Goal: Information Seeking & Learning: Find specific page/section

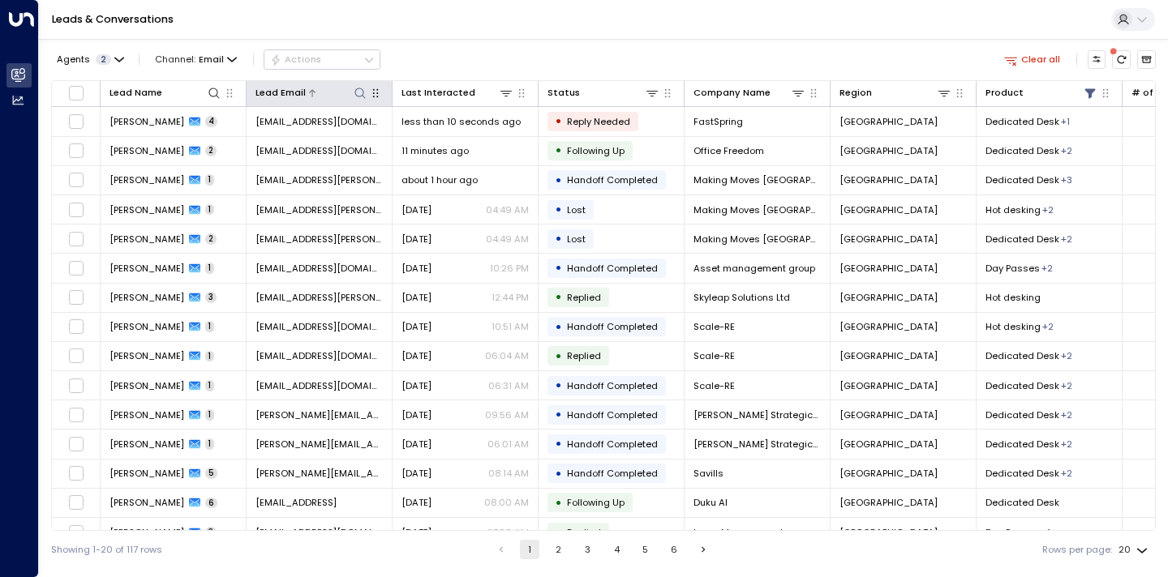
click at [362, 93] on icon at bounding box center [360, 93] width 13 height 13
type input "**********"
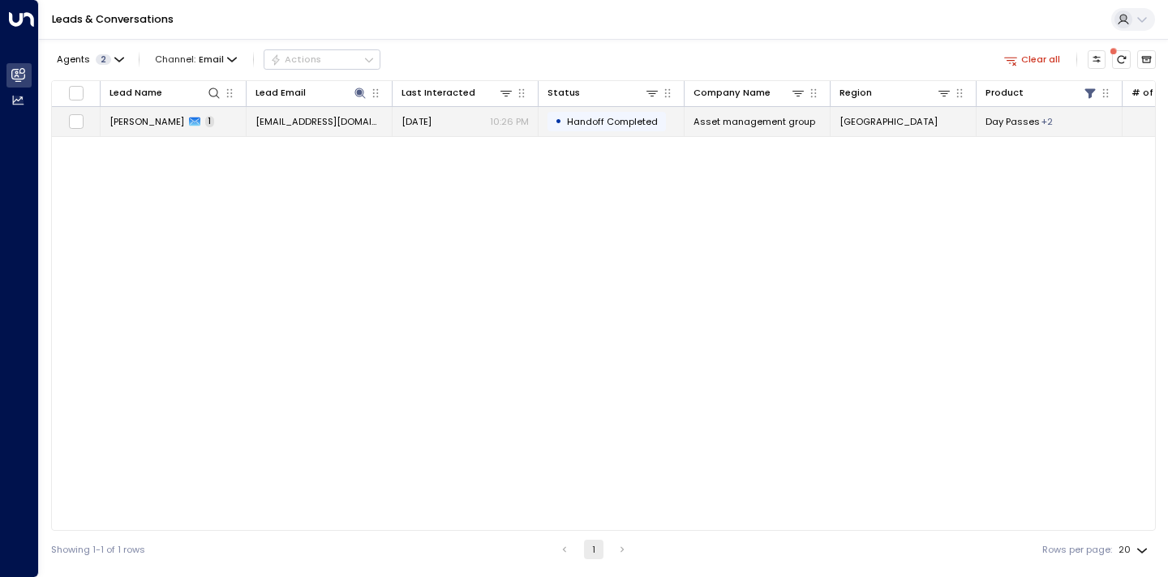
click at [173, 121] on span "[PERSON_NAME]" at bounding box center [146, 121] width 75 height 13
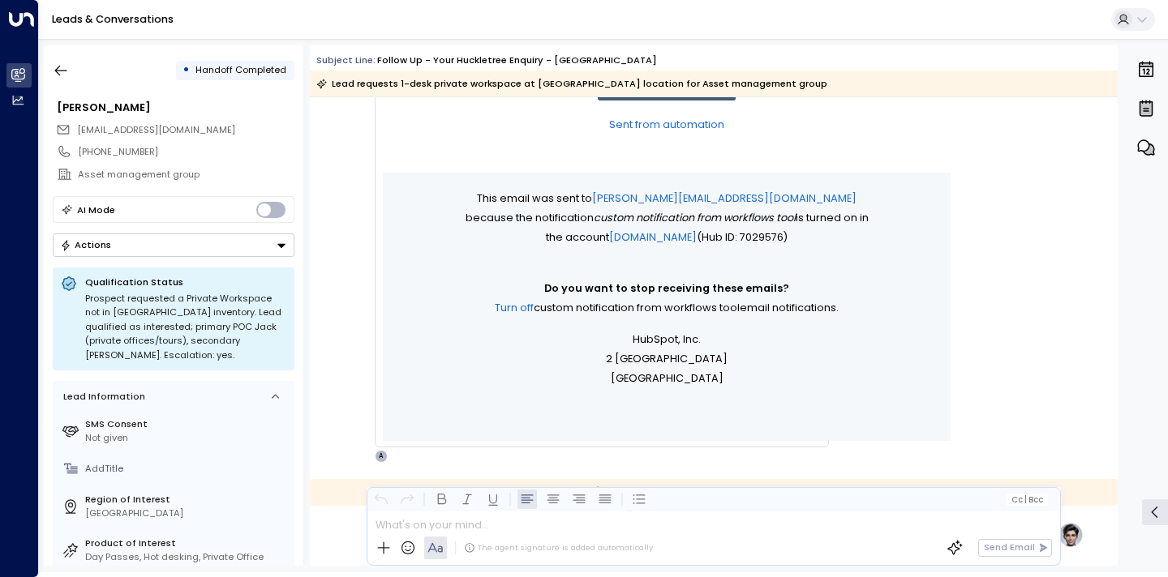
scroll to position [870, 0]
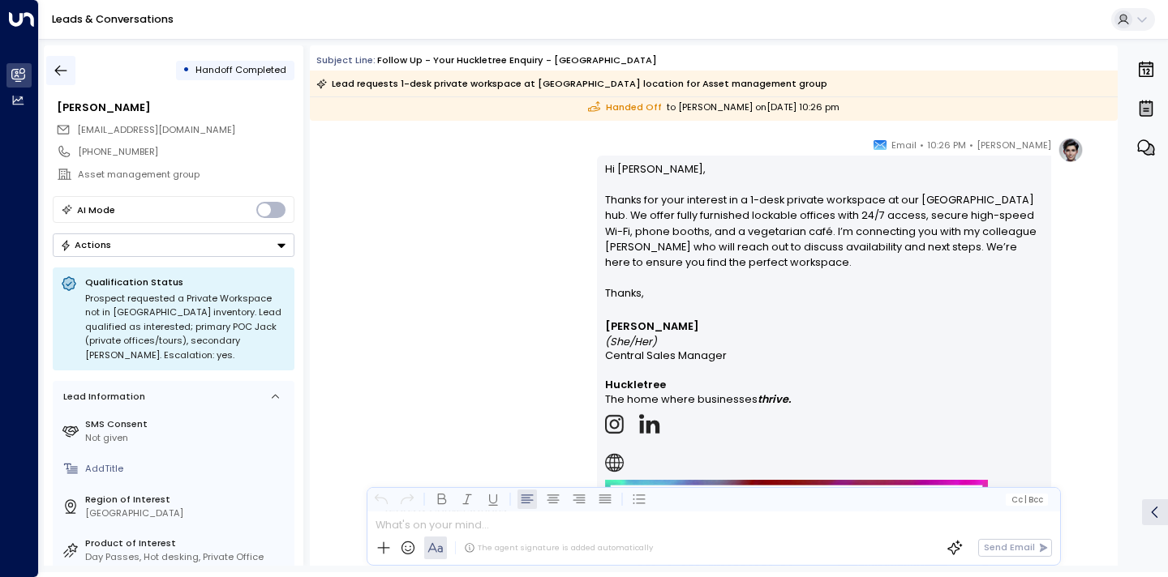
click at [60, 67] on icon "button" at bounding box center [61, 70] width 16 height 16
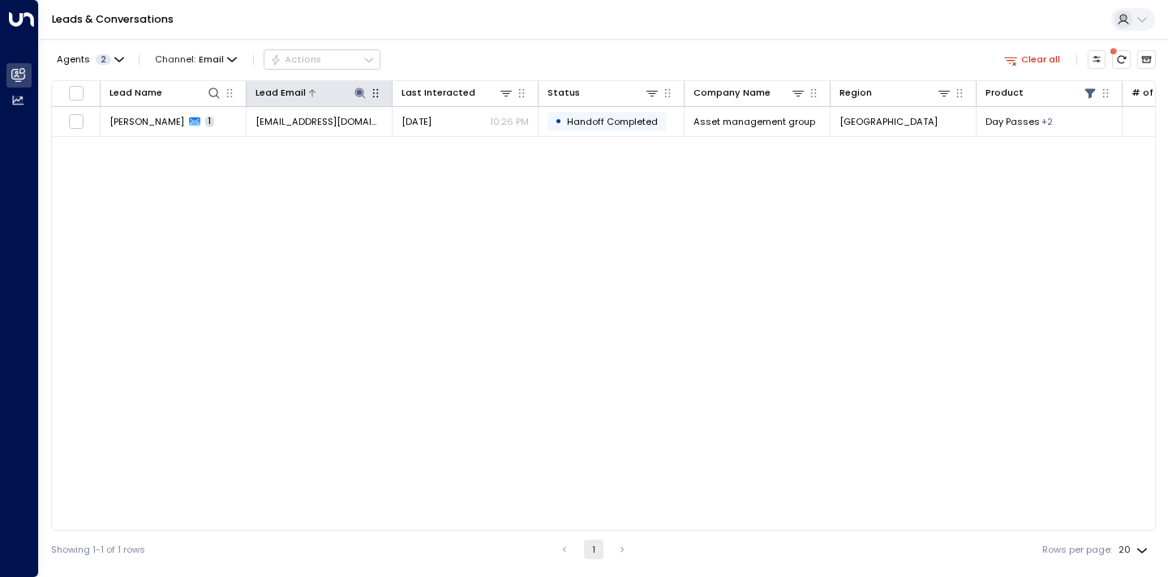
click at [358, 92] on icon at bounding box center [359, 93] width 11 height 11
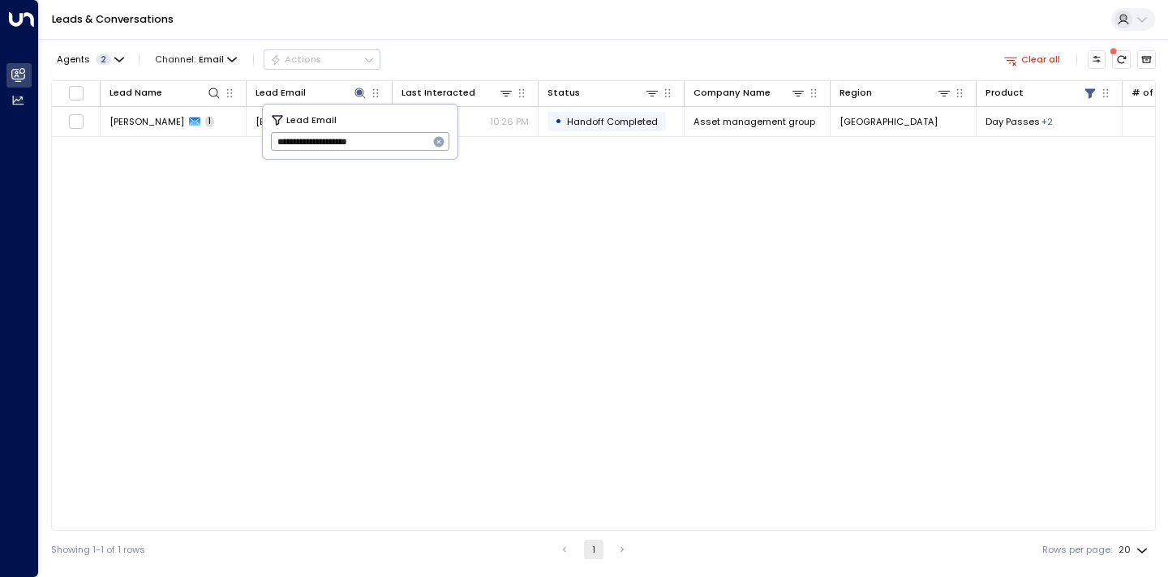
click at [440, 141] on icon "button" at bounding box center [439, 142] width 11 height 11
click at [409, 147] on input "text" at bounding box center [360, 142] width 179 height 27
paste input "**********"
type input "**********"
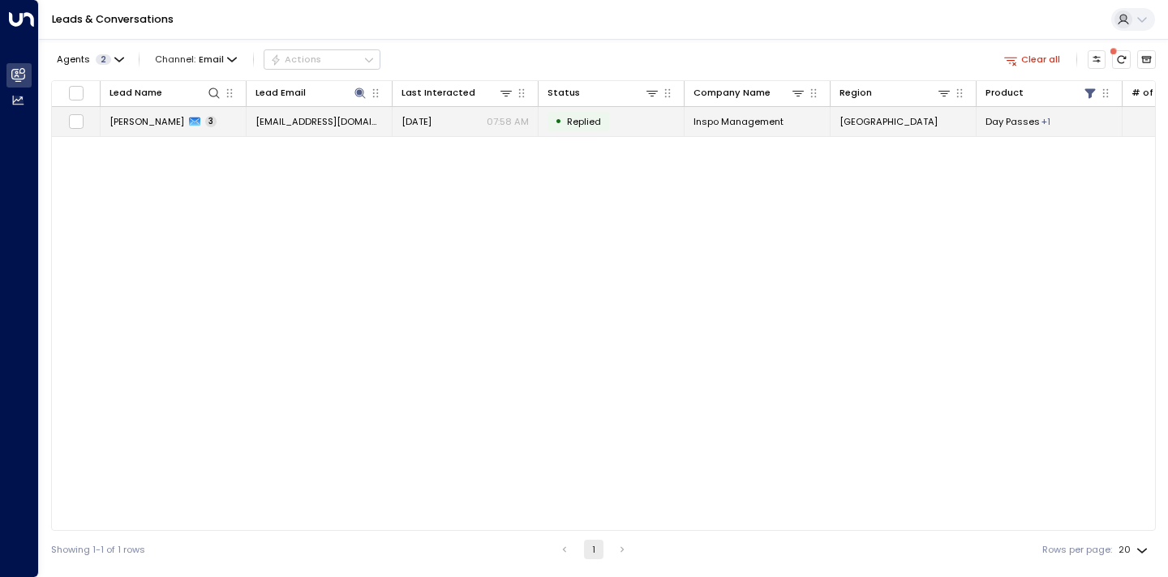
click at [150, 122] on span "[PERSON_NAME]" at bounding box center [146, 121] width 75 height 13
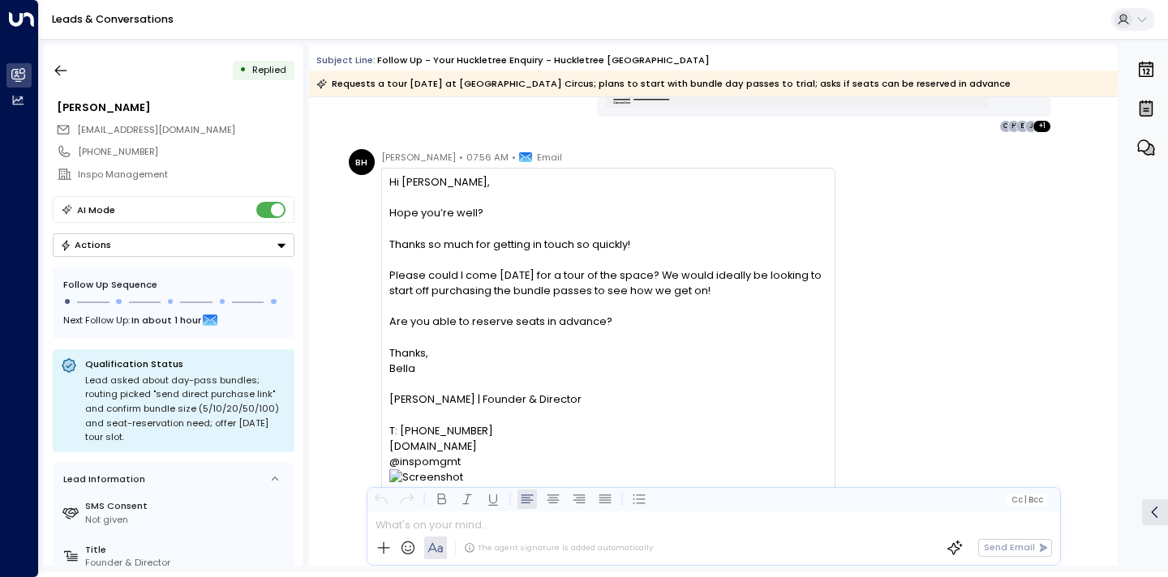
scroll to position [1476, 0]
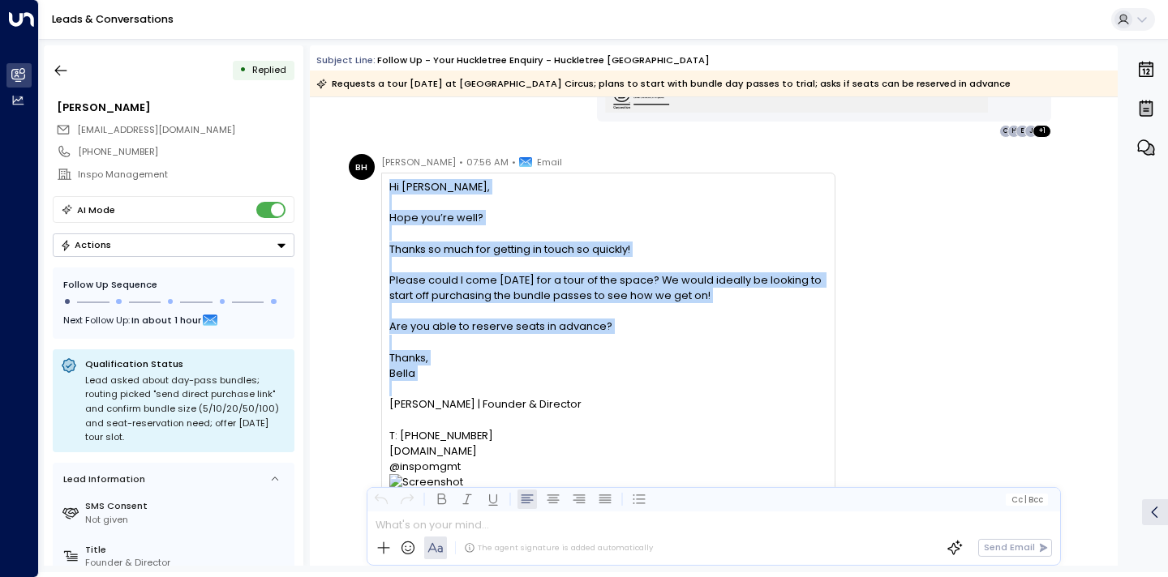
drag, startPoint x: 390, startPoint y: 189, endPoint x: 506, endPoint y: 383, distance: 225.8
click at [506, 383] on div "Hi [PERSON_NAME], Hope you’re well? Thanks so much for getting in touch so quic…" at bounding box center [607, 381] width 437 height 405
copy div "Hi [PERSON_NAME], Hope you’re well? Thanks so much for getting in touch so quic…"
click at [731, 390] on div "[PERSON_NAME] | Founder & Director T: [PHONE_NUMBER] [DOMAIN_NAME] @inspomgmt" at bounding box center [607, 482] width 437 height 202
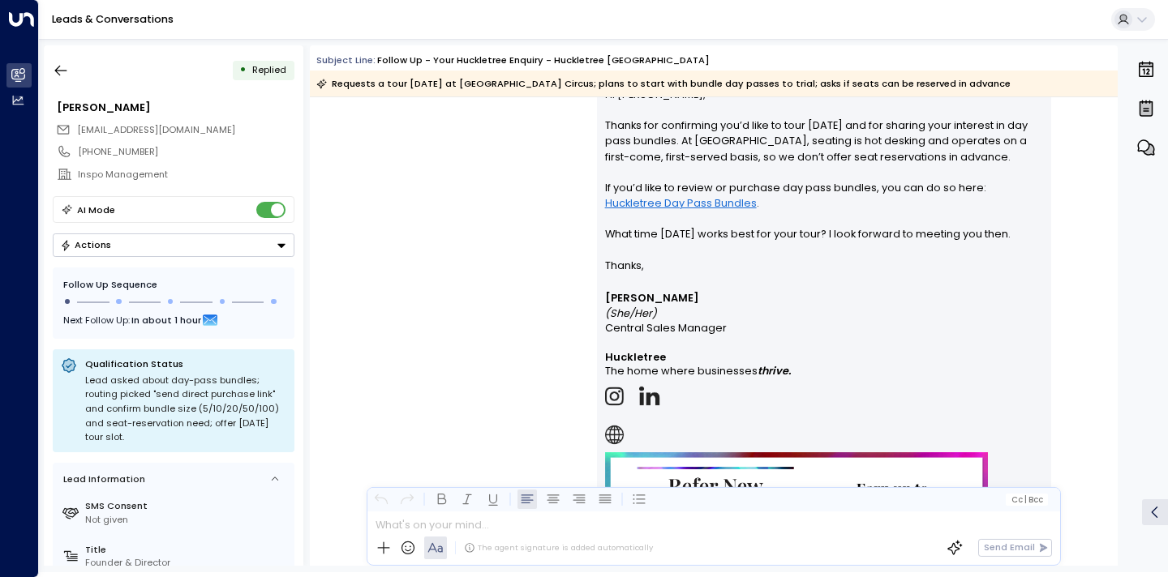
scroll to position [1959, 0]
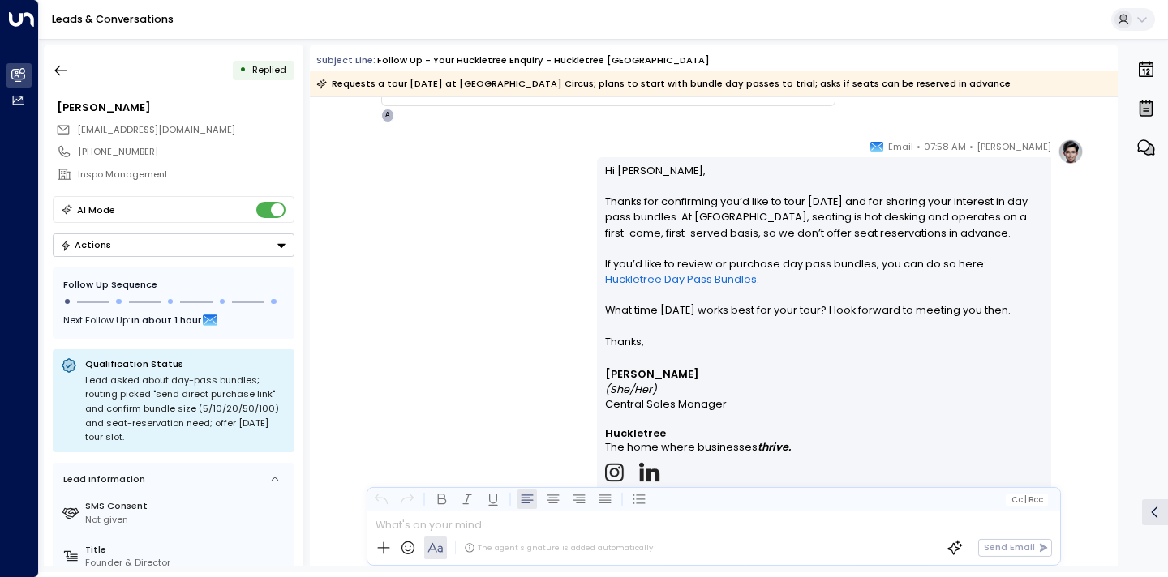
click at [691, 338] on p "Thanks," at bounding box center [824, 341] width 439 height 15
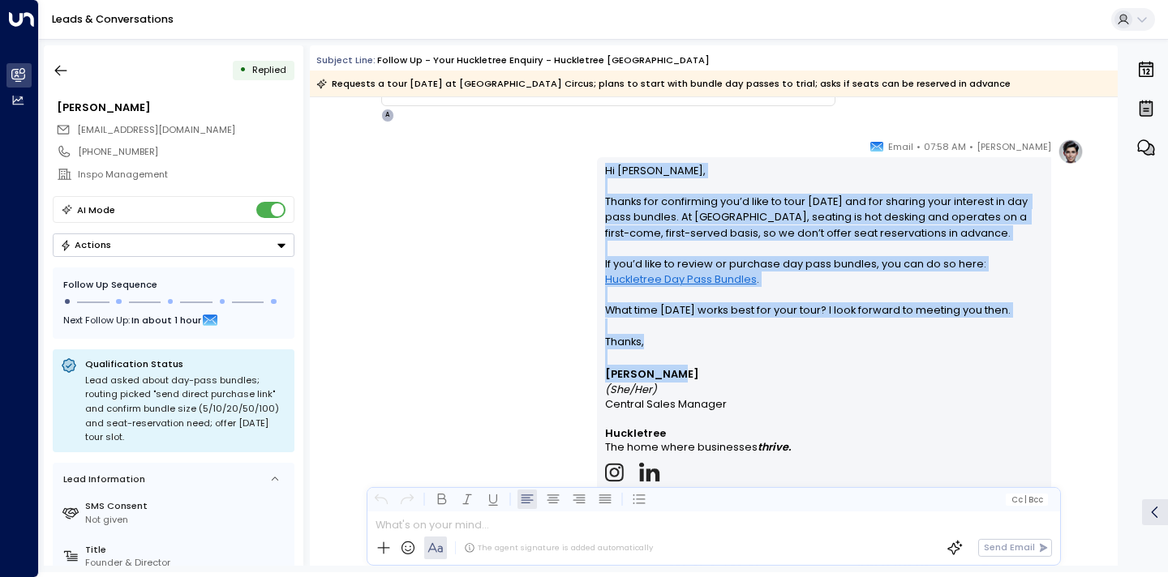
drag, startPoint x: 694, startPoint y: 377, endPoint x: 600, endPoint y: 170, distance: 227.2
click at [600, 170] on div "Hi [PERSON_NAME], Thanks for confirming you’d like to tour [DATE] and for shari…" at bounding box center [824, 425] width 454 height 537
copy div "Hi [PERSON_NAME], Thanks for confirming you’d like to tour [DATE] and for shari…"
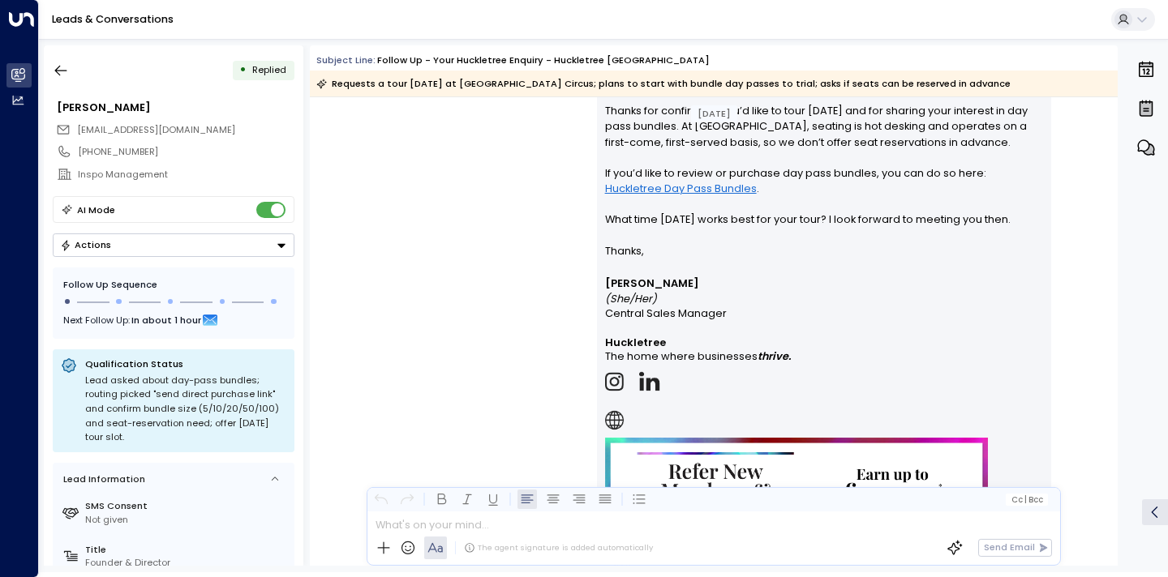
scroll to position [2233, 0]
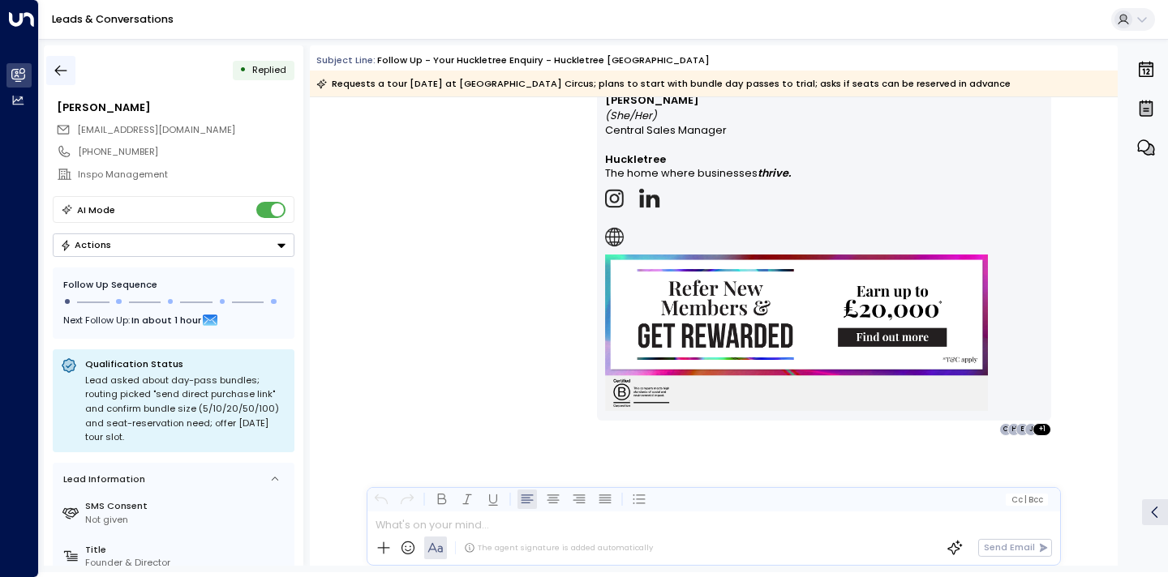
click at [58, 75] on icon "button" at bounding box center [61, 70] width 16 height 16
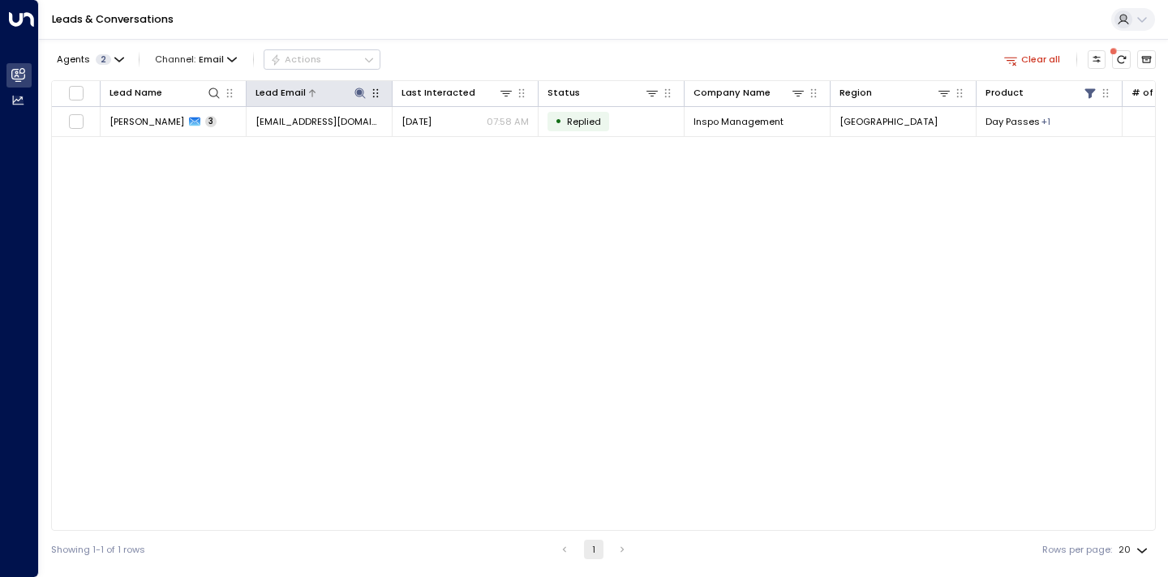
click at [362, 95] on icon at bounding box center [359, 93] width 11 height 11
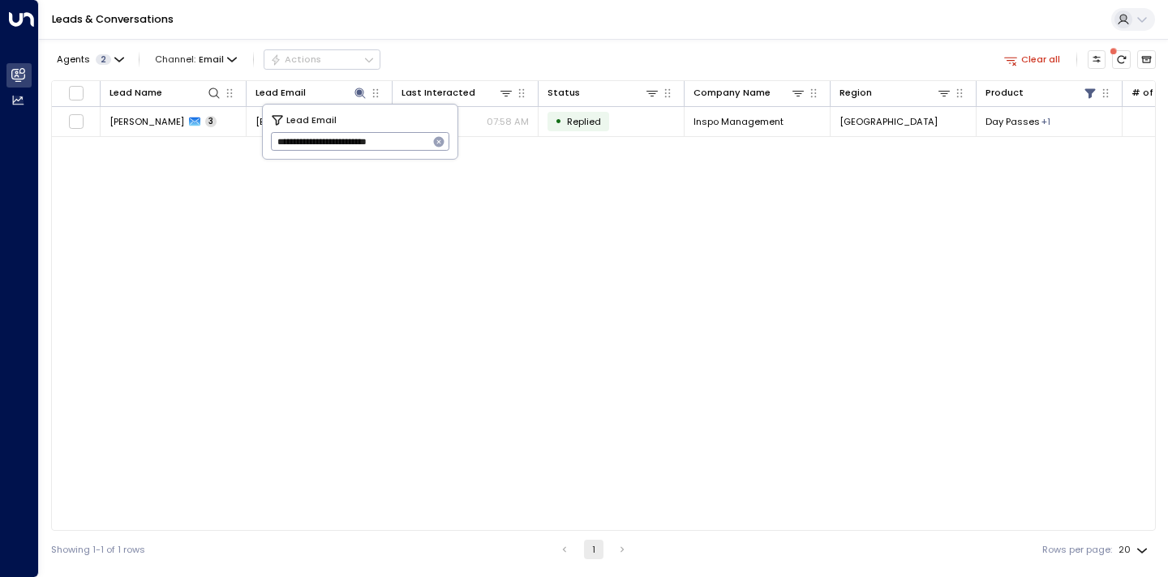
click at [439, 136] on icon "button" at bounding box center [438, 141] width 13 height 13
click at [408, 139] on input "text" at bounding box center [360, 142] width 179 height 27
paste input "**********"
type input "**********"
click at [422, 38] on div "Leads & Conversations" at bounding box center [603, 20] width 1129 height 40
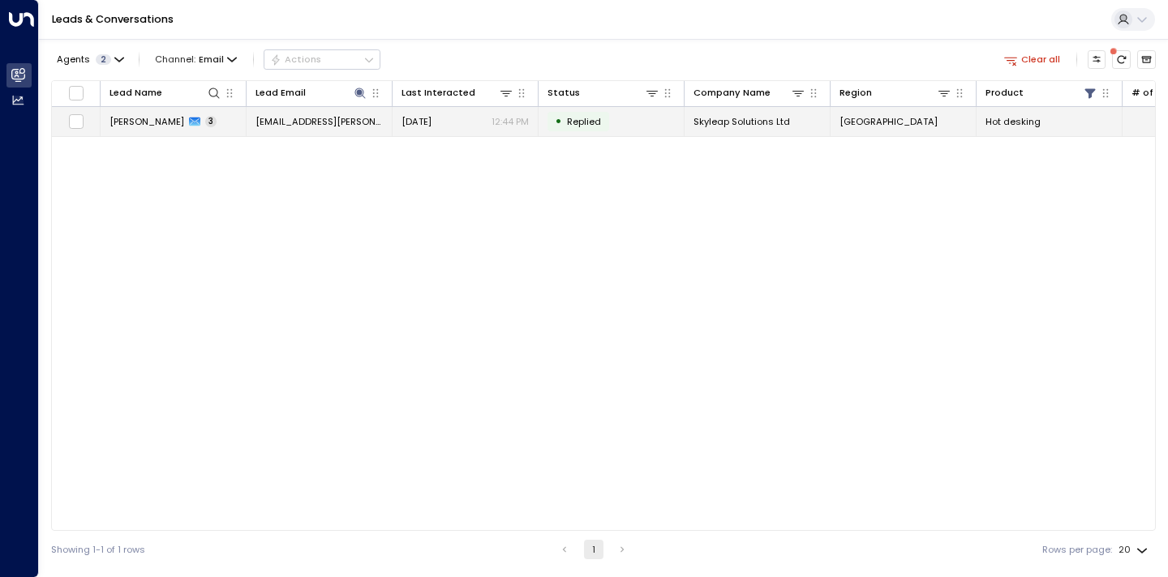
click at [160, 127] on span "[PERSON_NAME]" at bounding box center [146, 121] width 75 height 13
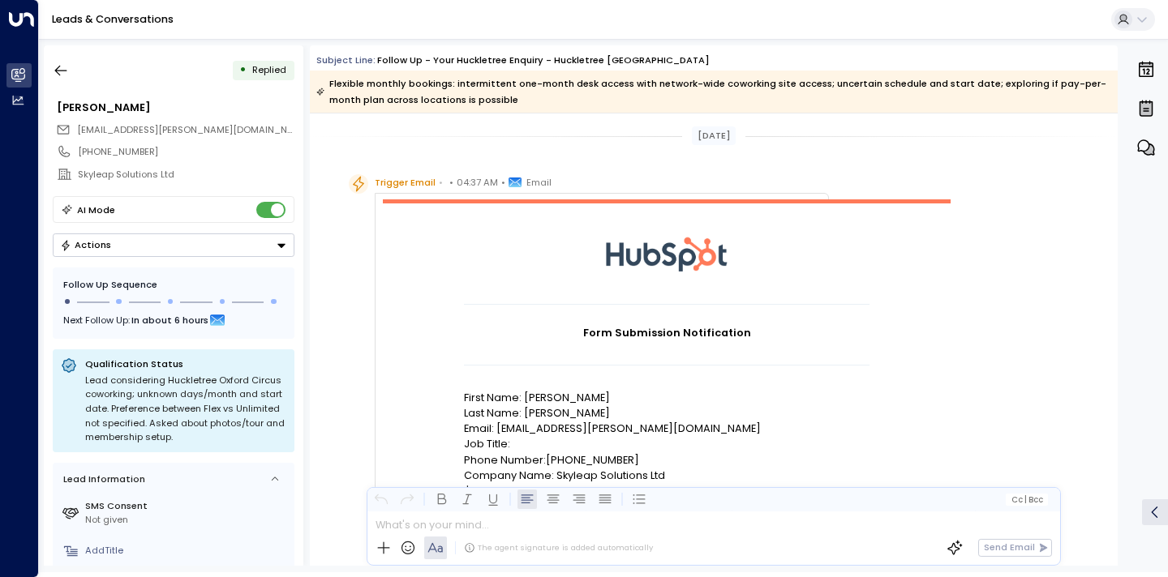
scroll to position [1481, 0]
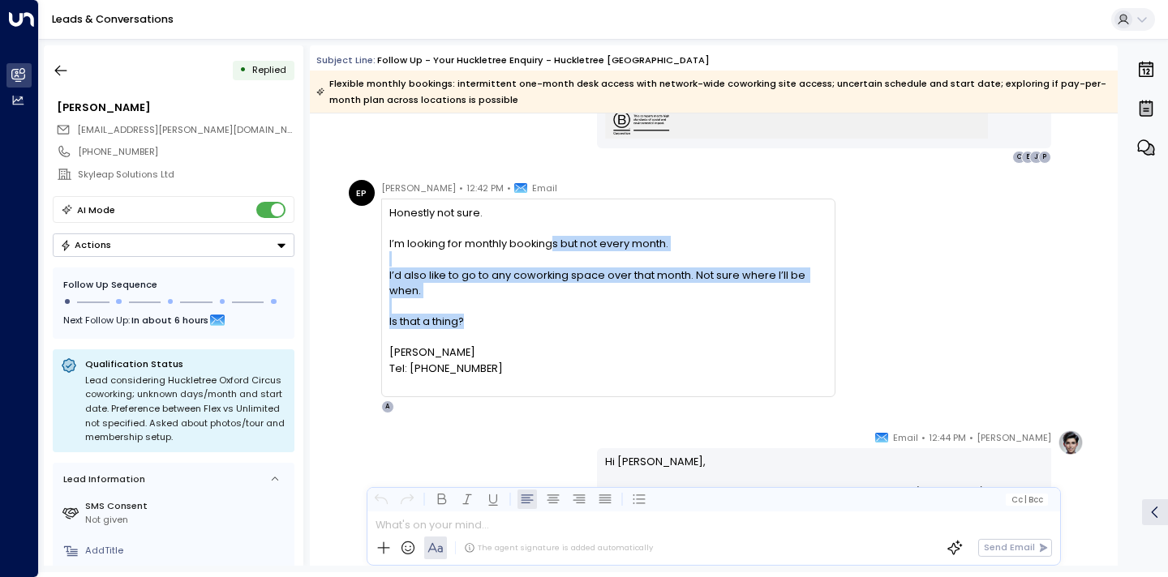
drag, startPoint x: 518, startPoint y: 325, endPoint x: 550, endPoint y: 242, distance: 89.3
click at [550, 242] on div "Honestly not sure. I’m looking for monthly bookings but not every month. I’d al…" at bounding box center [607, 298] width 437 height 186
click at [550, 242] on div "I’m looking for monthly bookings but not every month." at bounding box center [607, 243] width 437 height 15
drag, startPoint x: 530, startPoint y: 321, endPoint x: 551, endPoint y: 259, distance: 65.9
click at [551, 259] on div "Honestly not sure. I’m looking for monthly bookings but not every month. I’d al…" at bounding box center [607, 298] width 437 height 186
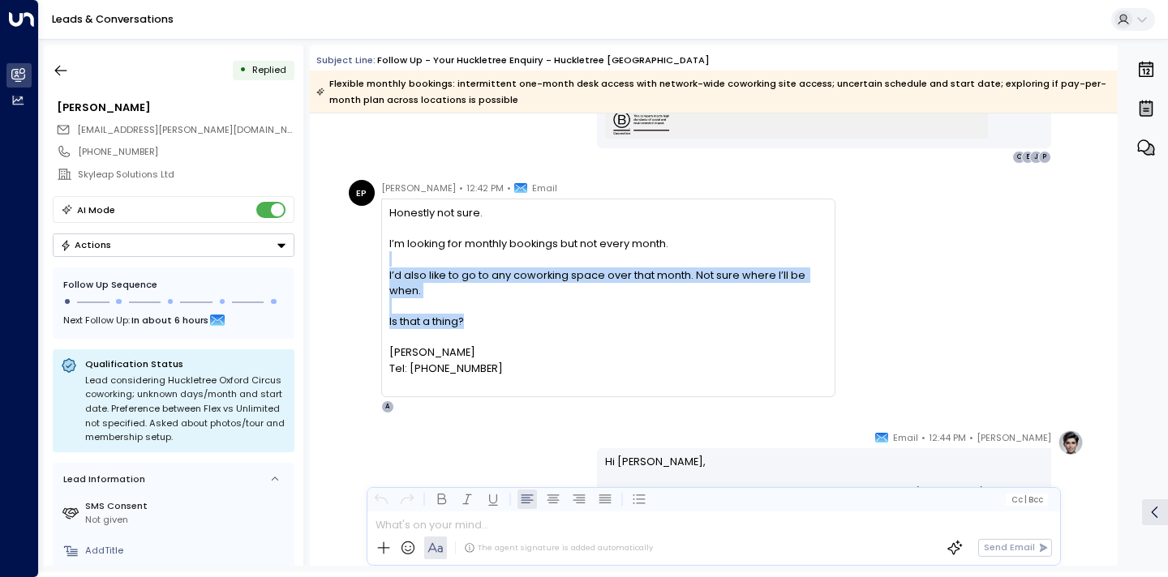
click at [551, 258] on div at bounding box center [607, 258] width 437 height 15
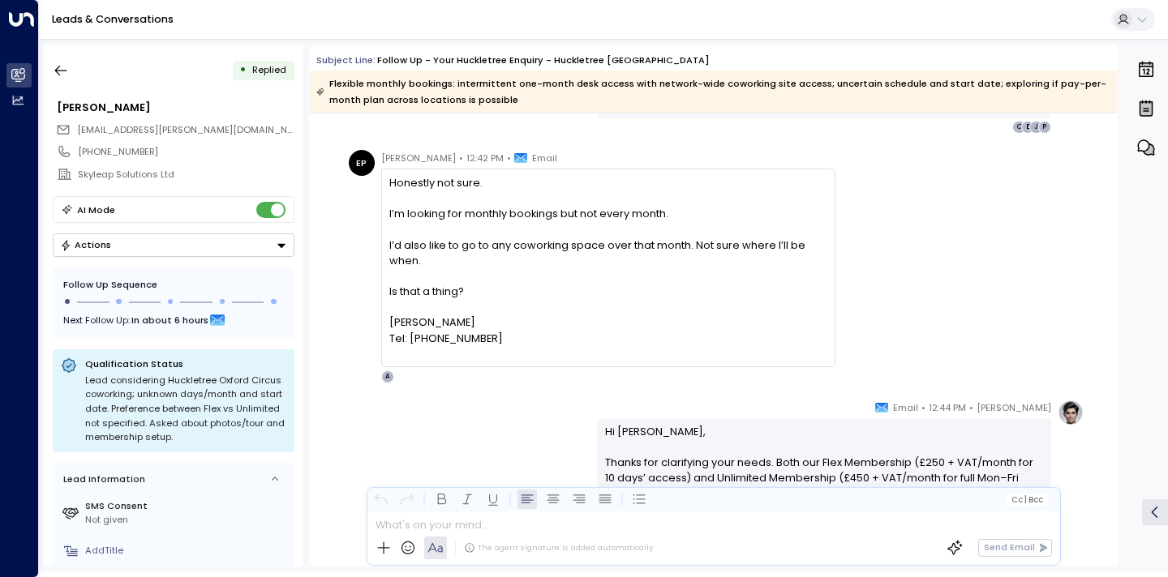
scroll to position [1496, 0]
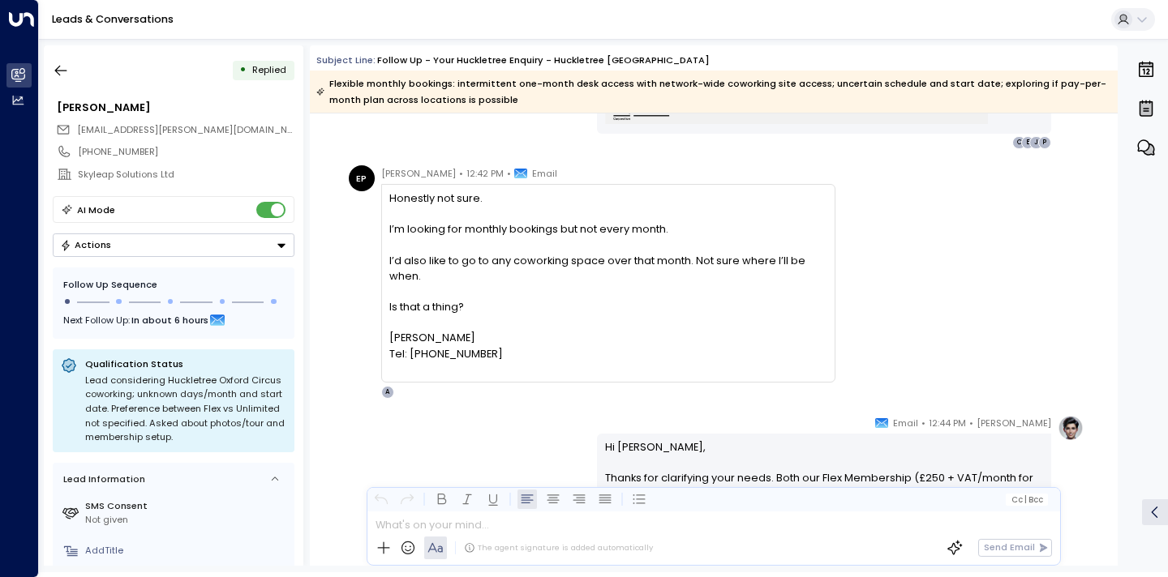
drag, startPoint x: 500, startPoint y: 339, endPoint x: 455, endPoint y: 220, distance: 127.5
click at [455, 220] on div "Honestly not sure. I’m looking for monthly bookings but not every month. I’d al…" at bounding box center [607, 284] width 437 height 186
click at [455, 220] on div at bounding box center [607, 213] width 437 height 15
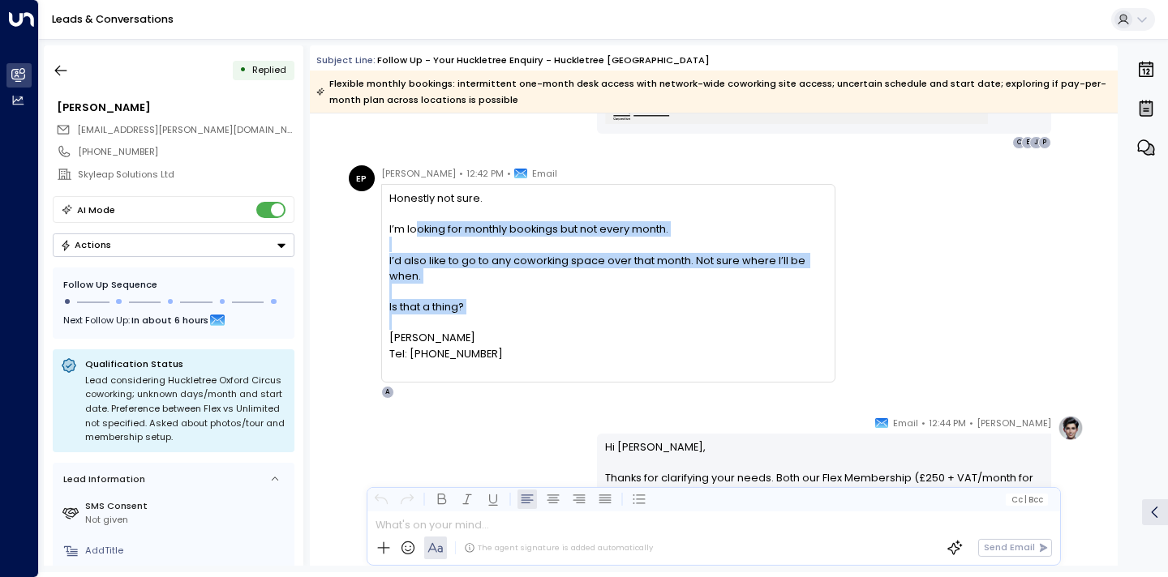
drag, startPoint x: 515, startPoint y: 319, endPoint x: 409, endPoint y: 218, distance: 146.3
click at [409, 218] on div "Honestly not sure. I’m looking for monthly bookings but not every month. I’d al…" at bounding box center [607, 284] width 437 height 186
click at [409, 218] on div at bounding box center [607, 213] width 437 height 15
drag, startPoint x: 499, startPoint y: 315, endPoint x: 486, endPoint y: 225, distance: 91.1
click at [486, 225] on div "Honestly not sure. I’m looking for monthly bookings but not every month. I’d al…" at bounding box center [607, 284] width 437 height 186
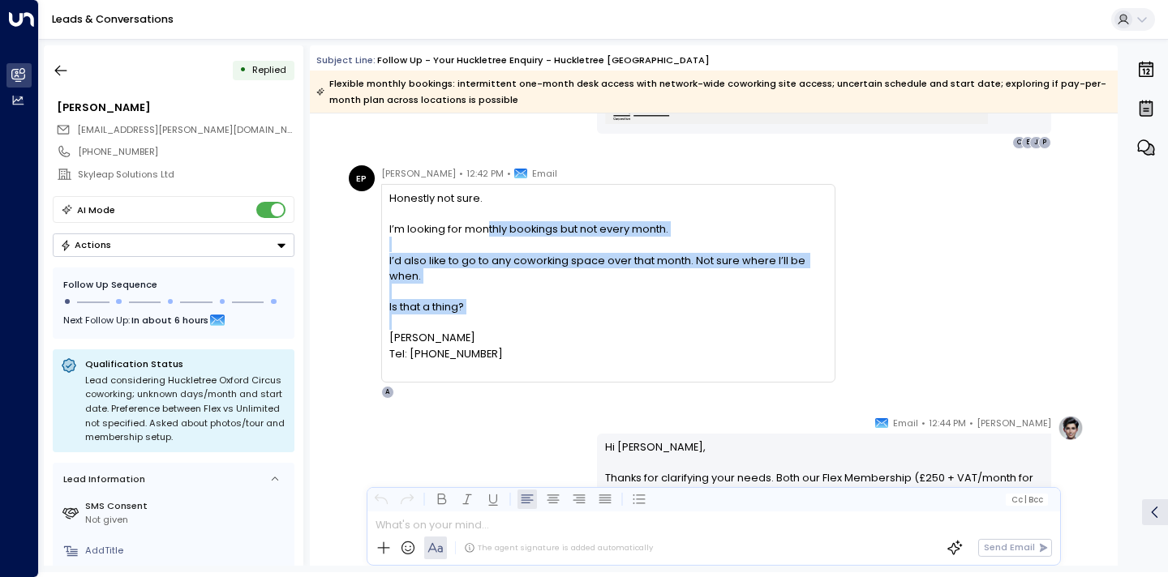
click at [486, 225] on div "I’m looking for monthly bookings but not every month." at bounding box center [607, 228] width 437 height 15
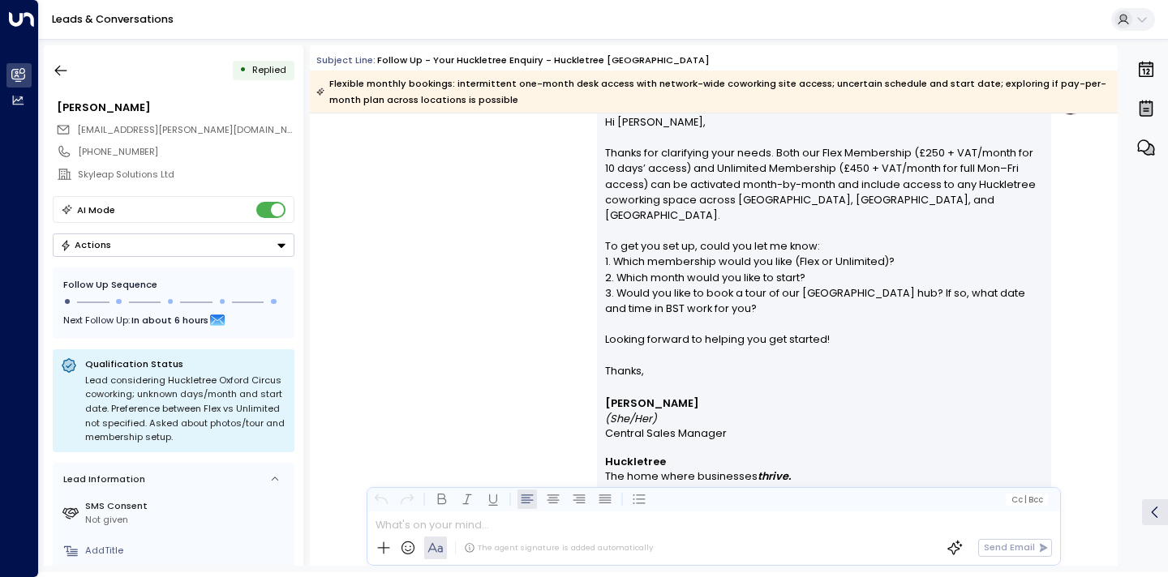
scroll to position [1805, 0]
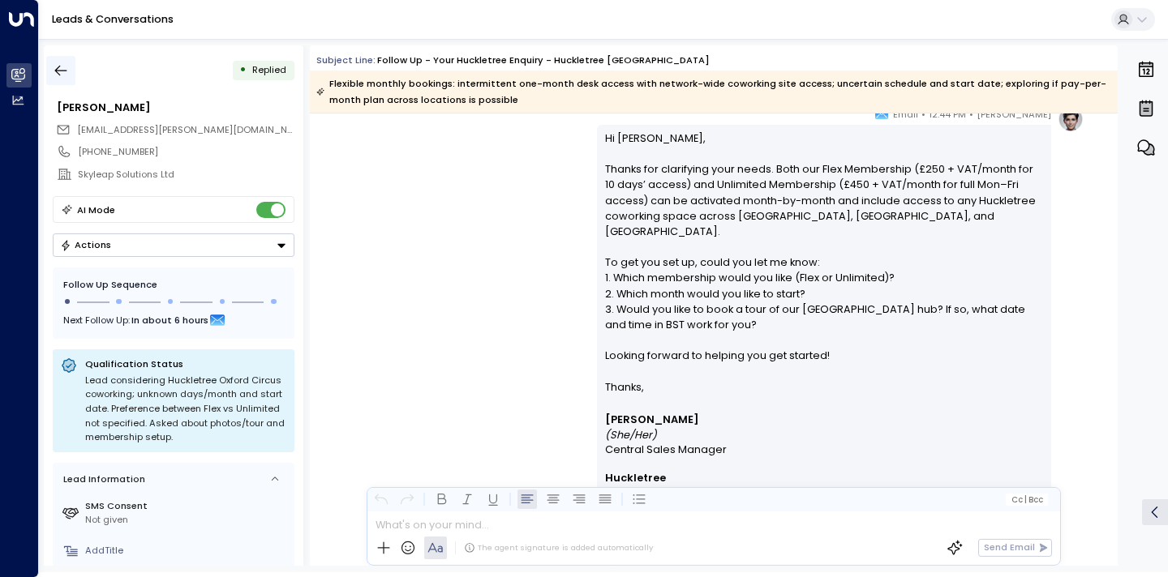
click at [51, 73] on button "button" at bounding box center [60, 70] width 29 height 29
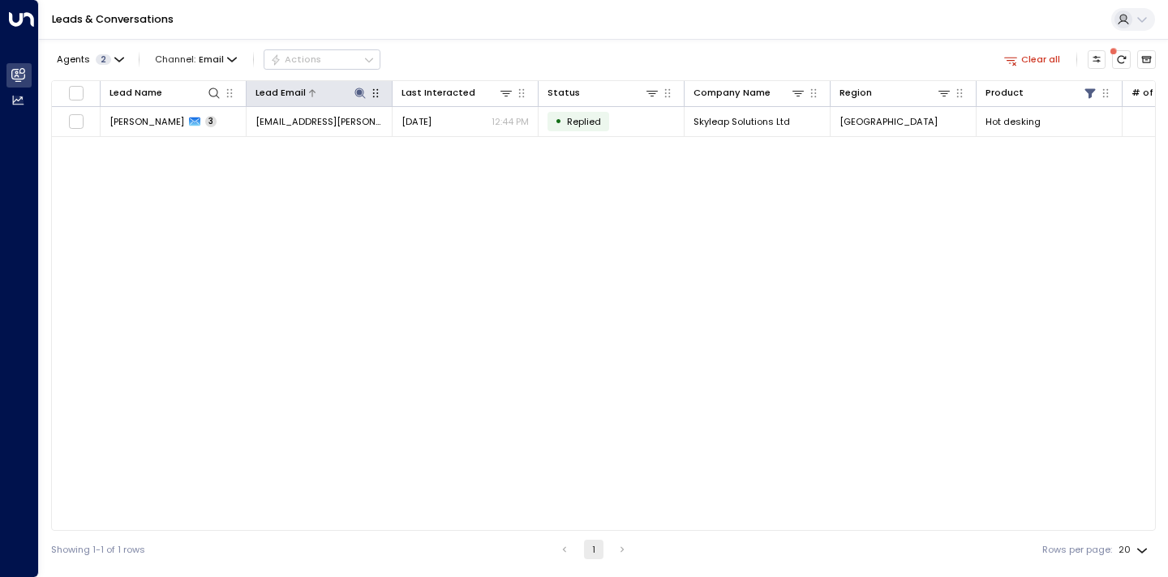
click at [365, 100] on icon at bounding box center [360, 93] width 13 height 13
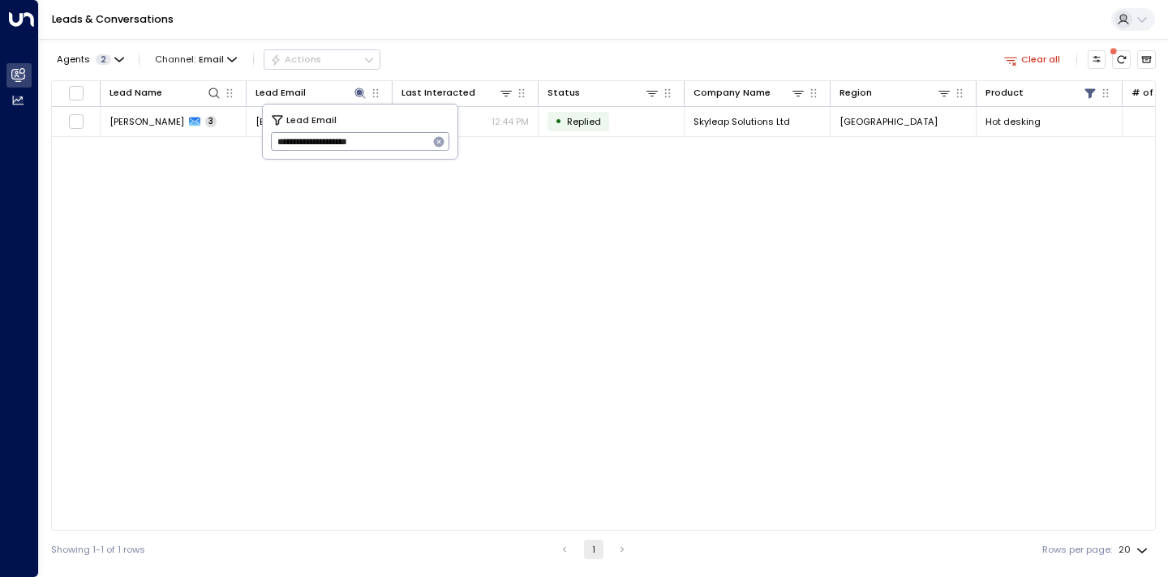
click at [441, 142] on icon "button" at bounding box center [439, 142] width 11 height 11
click at [399, 142] on input "text" at bounding box center [360, 142] width 179 height 27
paste input "**********"
type input "**********"
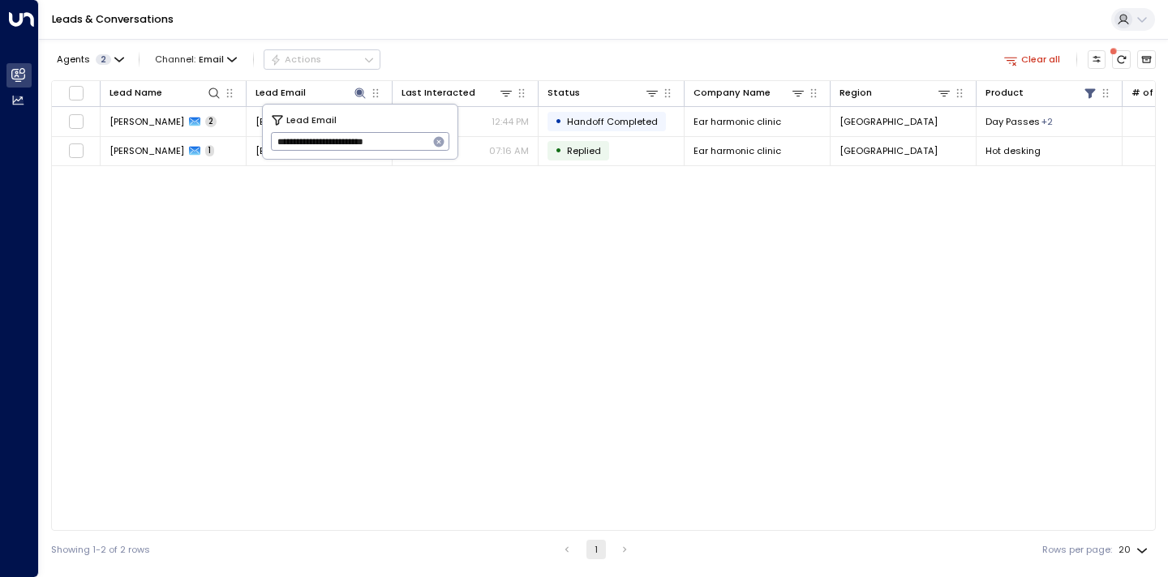
click at [174, 199] on div "Lead Name Lead Email Last Interacted Status Company Name Region Product # of pe…" at bounding box center [603, 305] width 1104 height 451
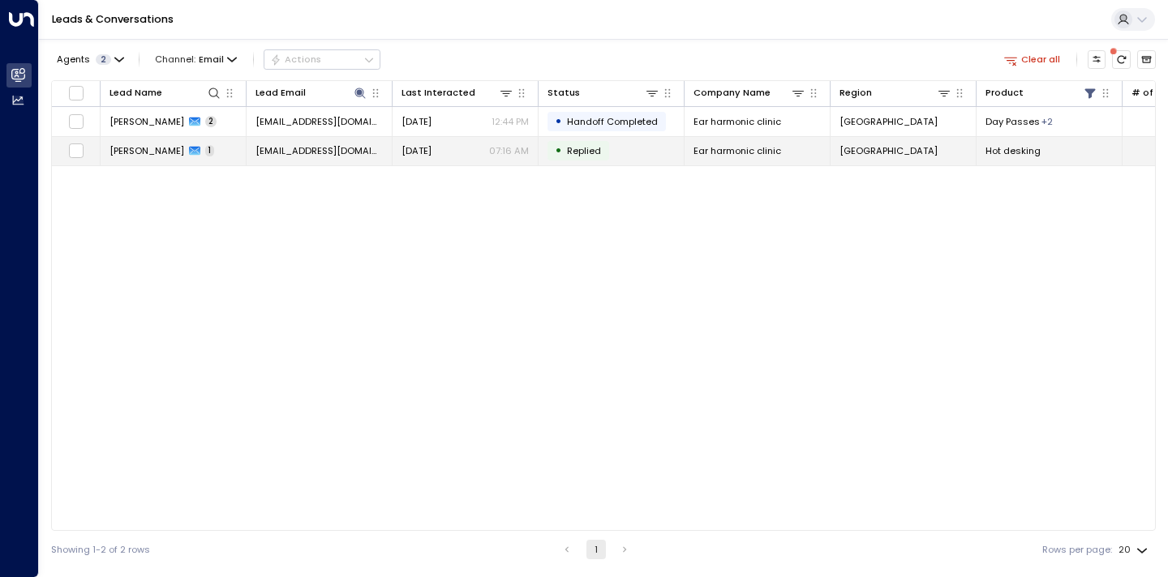
click at [172, 152] on span "[PERSON_NAME]" at bounding box center [146, 150] width 75 height 13
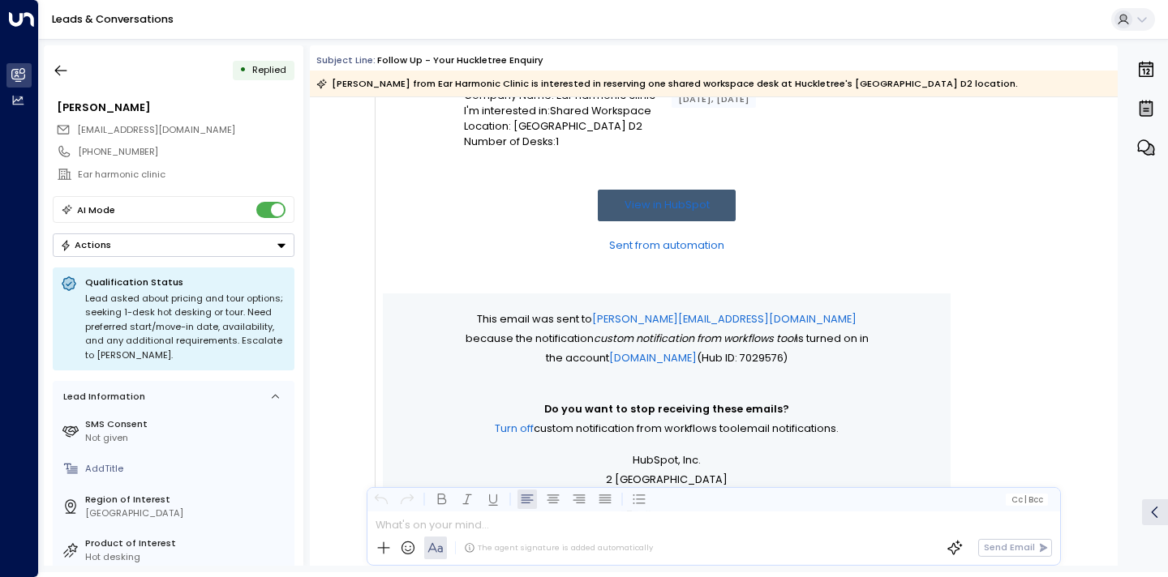
scroll to position [731, 0]
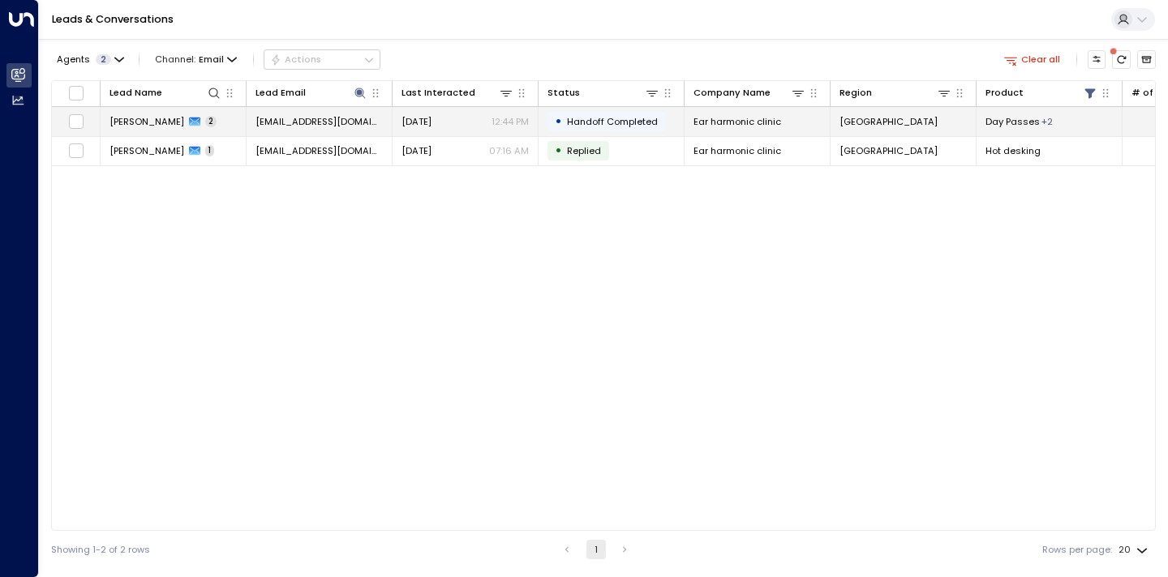
click at [161, 125] on span "[PERSON_NAME]" at bounding box center [146, 121] width 75 height 13
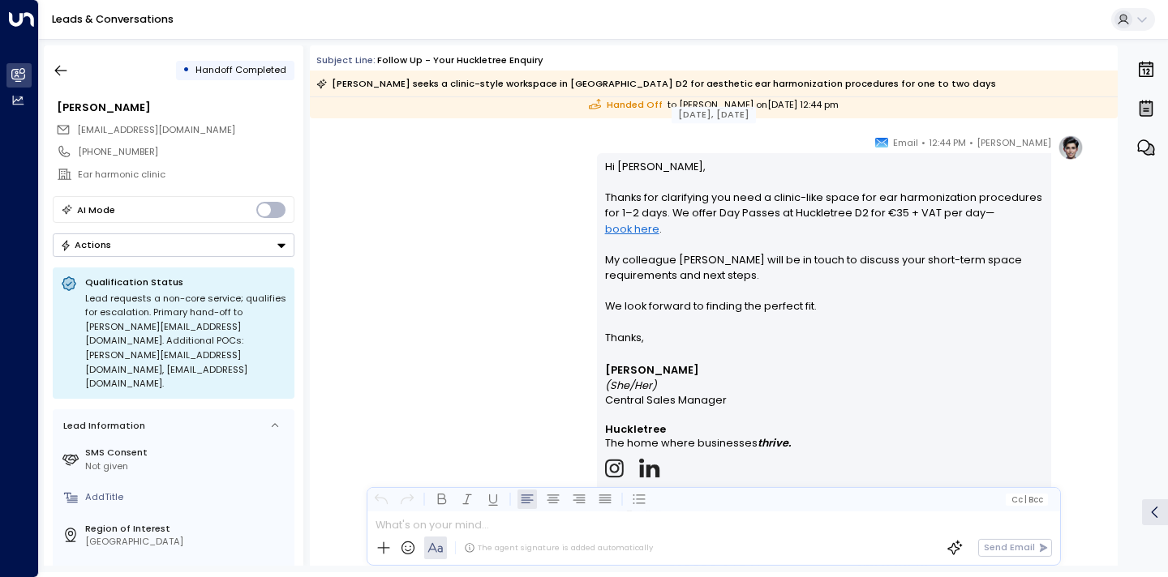
scroll to position [357, 0]
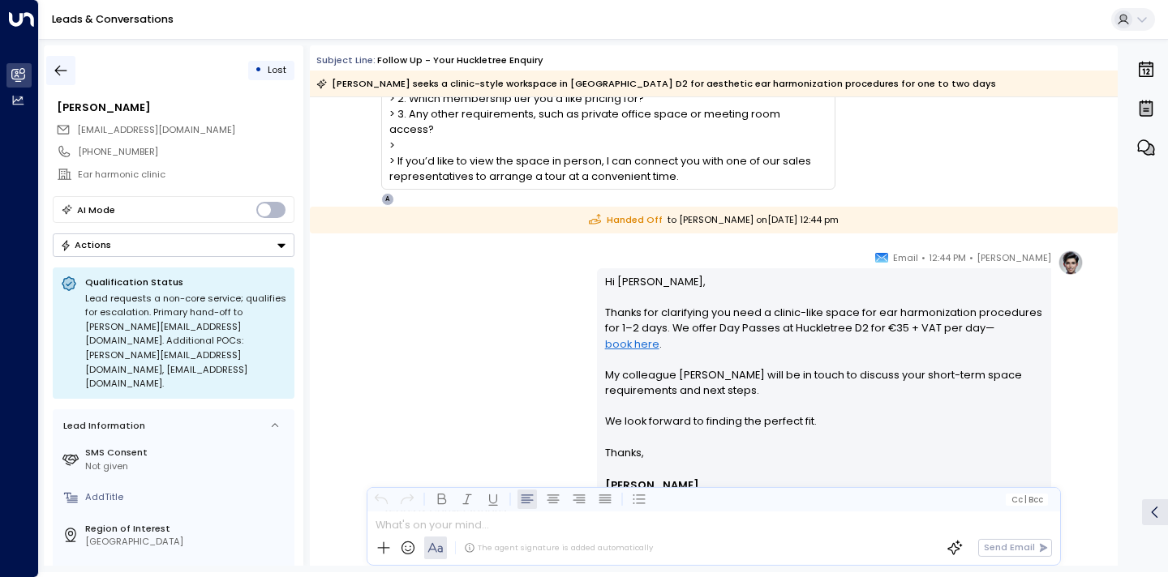
click at [61, 70] on icon "button" at bounding box center [61, 71] width 12 height 11
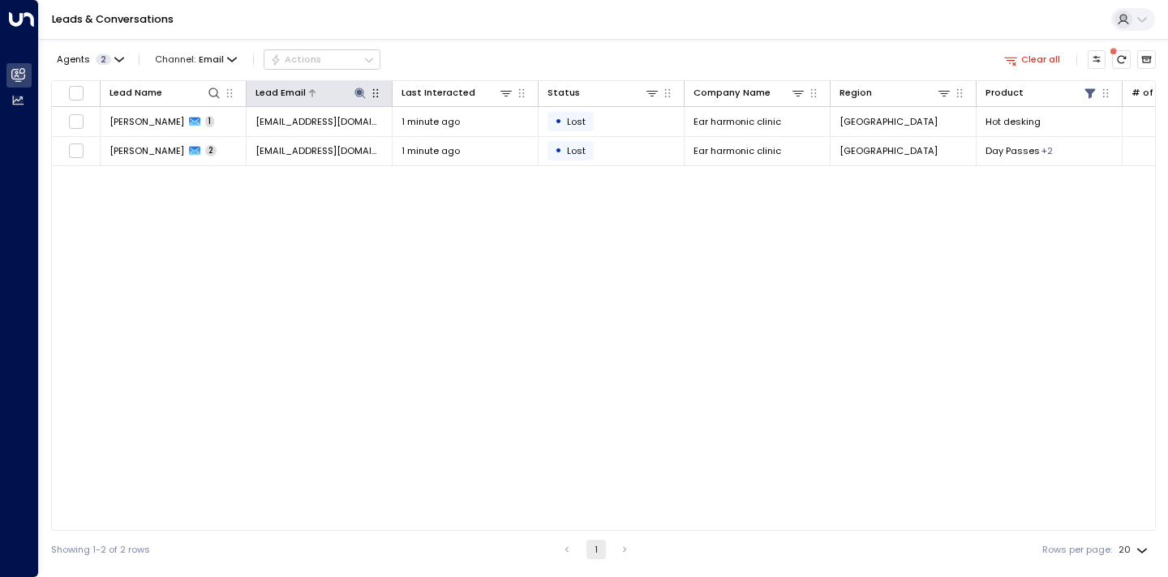
click at [362, 88] on icon at bounding box center [360, 93] width 13 height 13
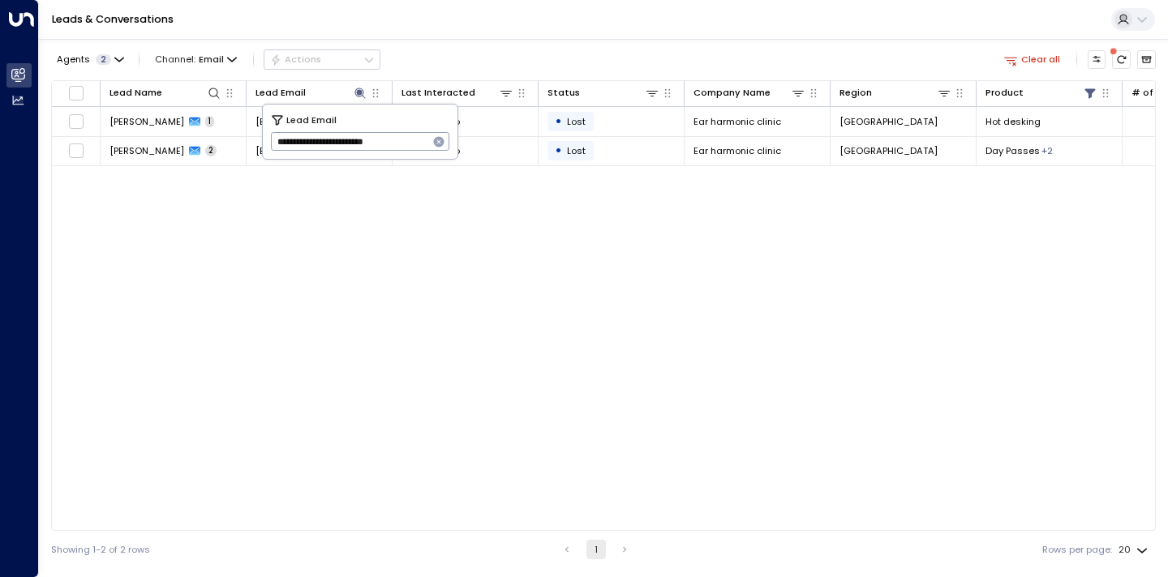
click at [447, 139] on button "button" at bounding box center [438, 141] width 21 height 21
click at [422, 139] on input "text" at bounding box center [360, 142] width 179 height 27
paste input "**********"
type input "**********"
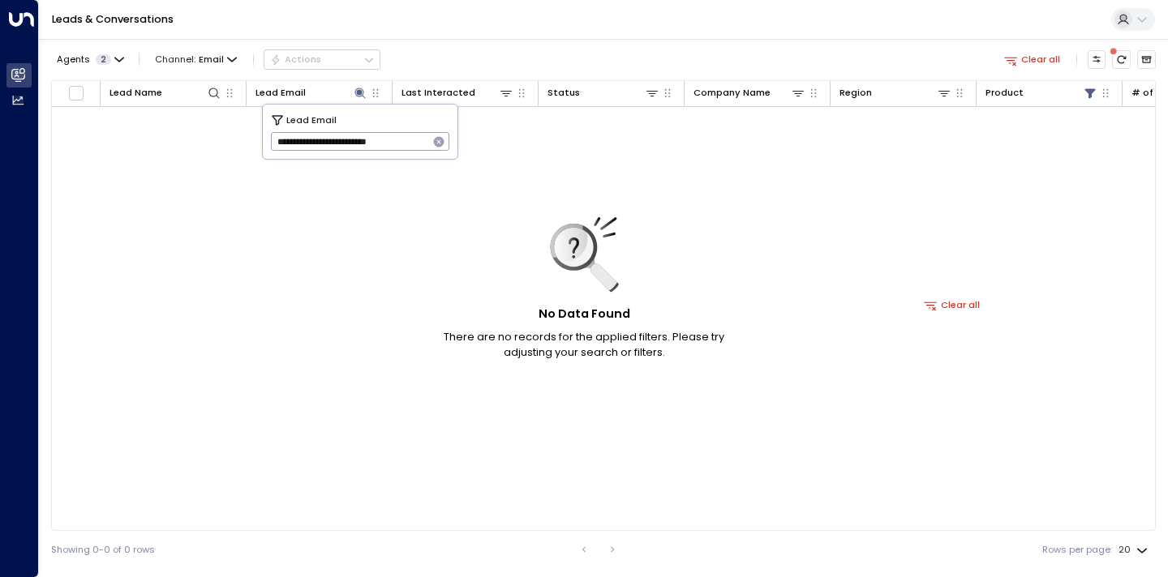
click at [442, 141] on icon "button" at bounding box center [439, 142] width 11 height 11
click at [435, 141] on input "text" at bounding box center [360, 142] width 179 height 27
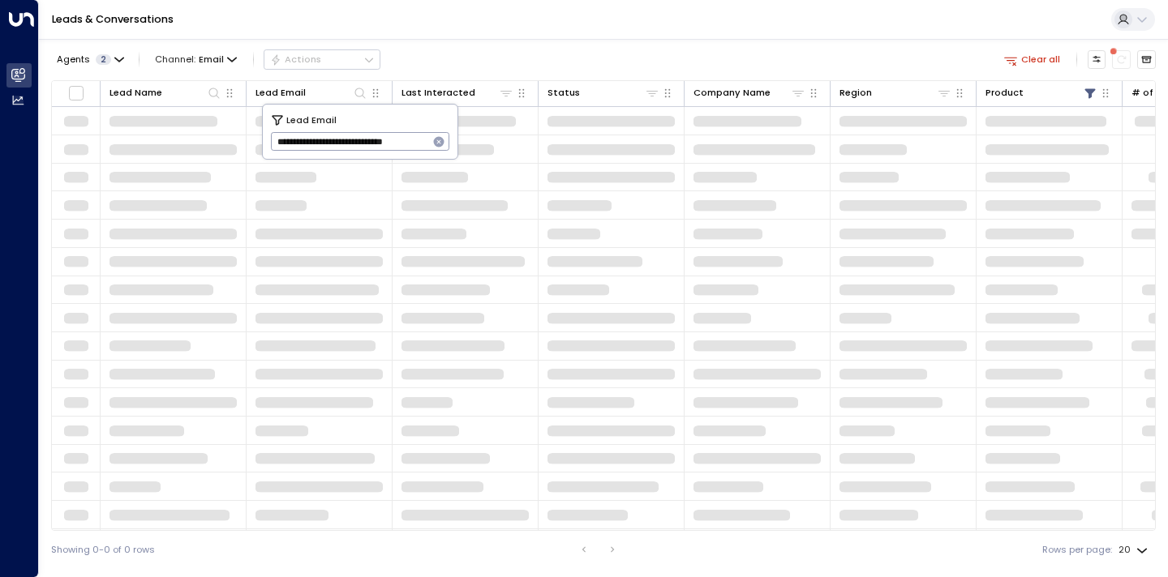
click at [371, 141] on input "**********" at bounding box center [350, 142] width 158 height 27
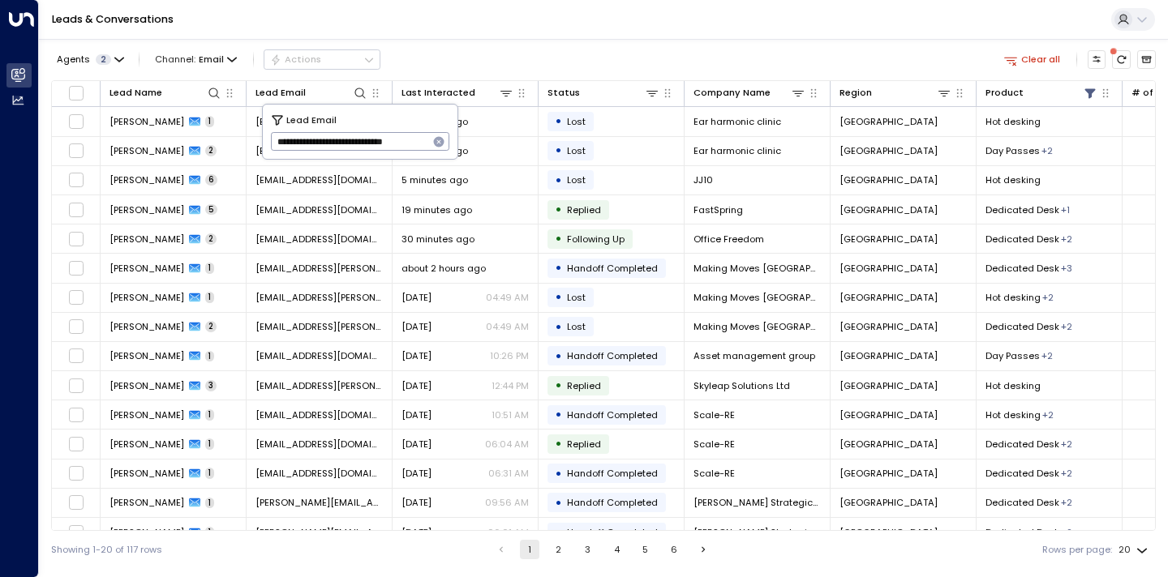
scroll to position [0, 120]
type input "**********"
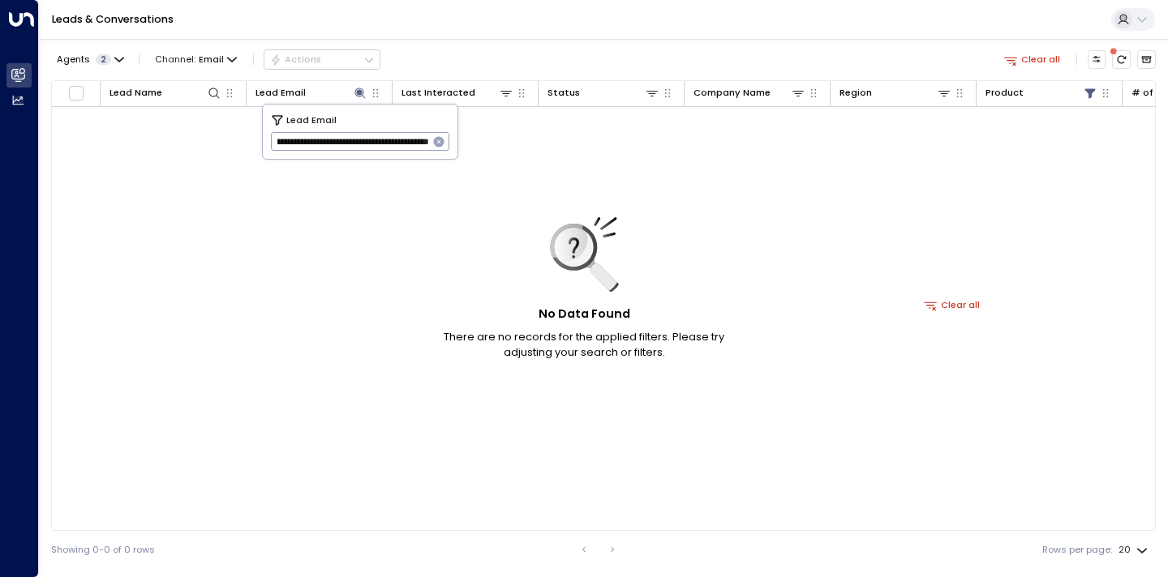
click at [379, 142] on input "**********" at bounding box center [350, 142] width 158 height 27
type input "**********"
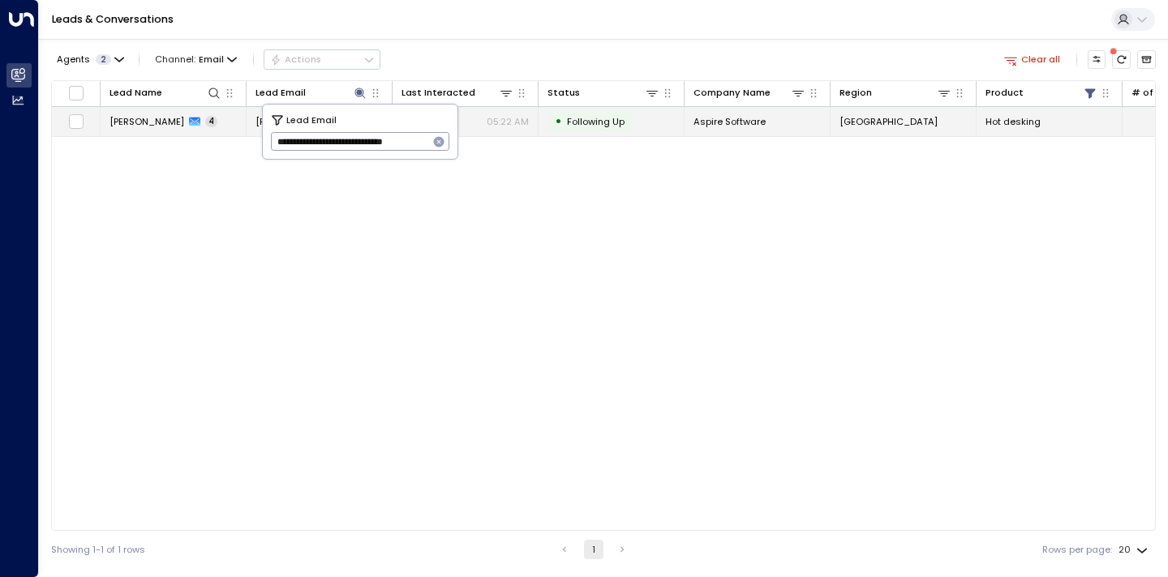
click at [161, 122] on span "[PERSON_NAME]" at bounding box center [146, 121] width 75 height 13
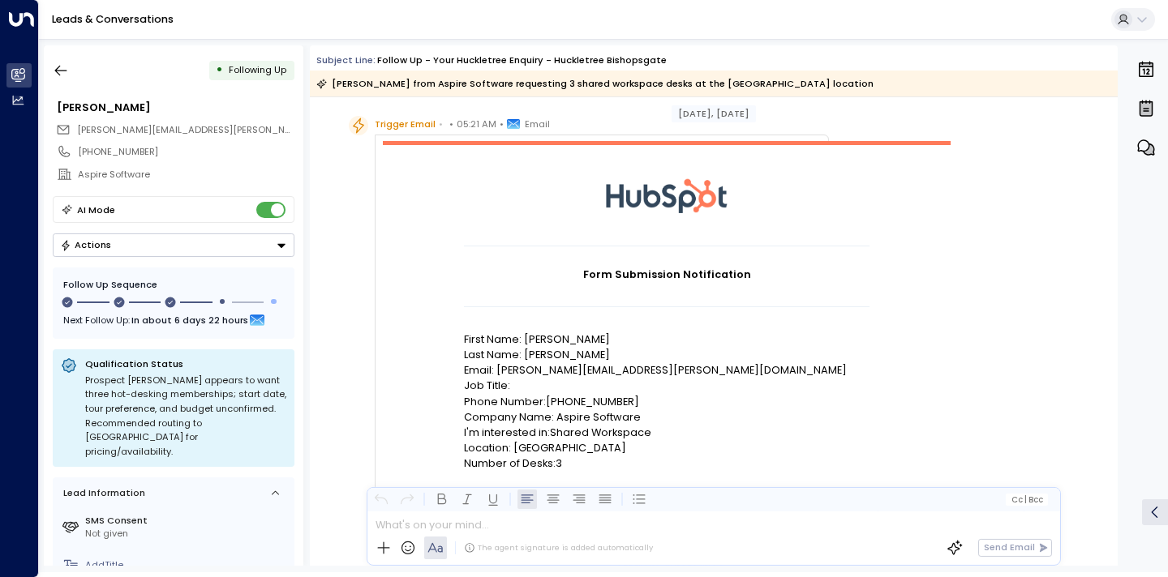
scroll to position [39, 0]
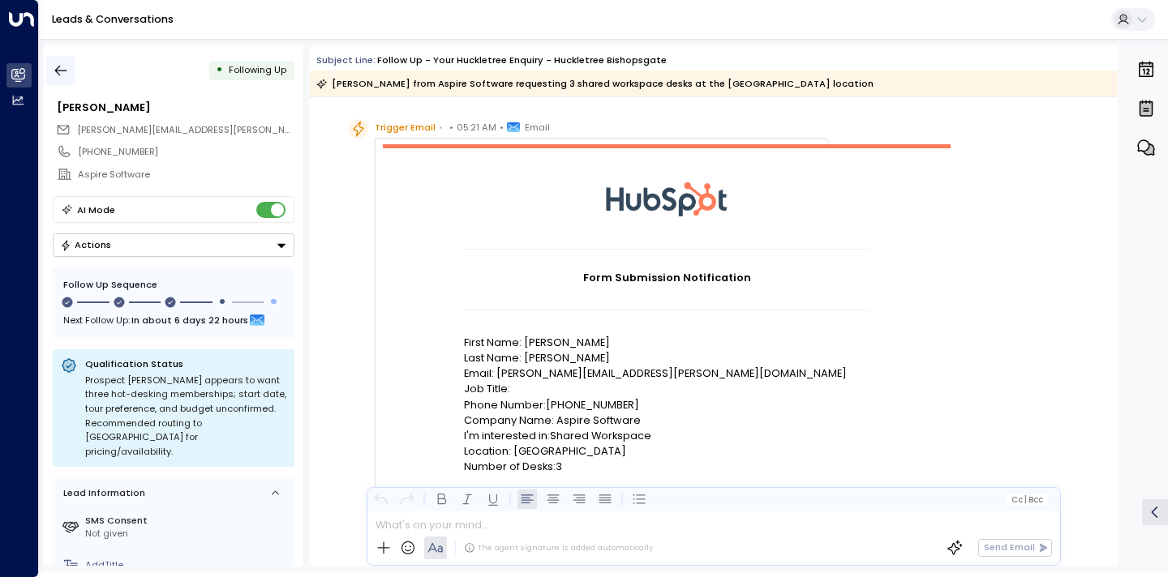
click at [66, 73] on icon "button" at bounding box center [61, 70] width 16 height 16
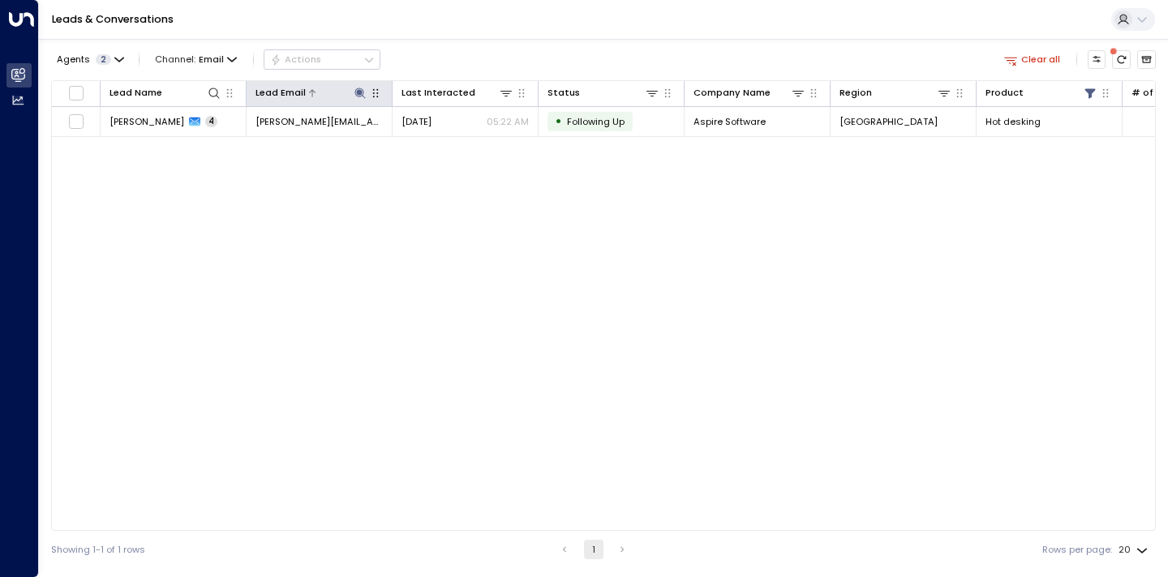
click at [364, 97] on icon at bounding box center [359, 93] width 11 height 11
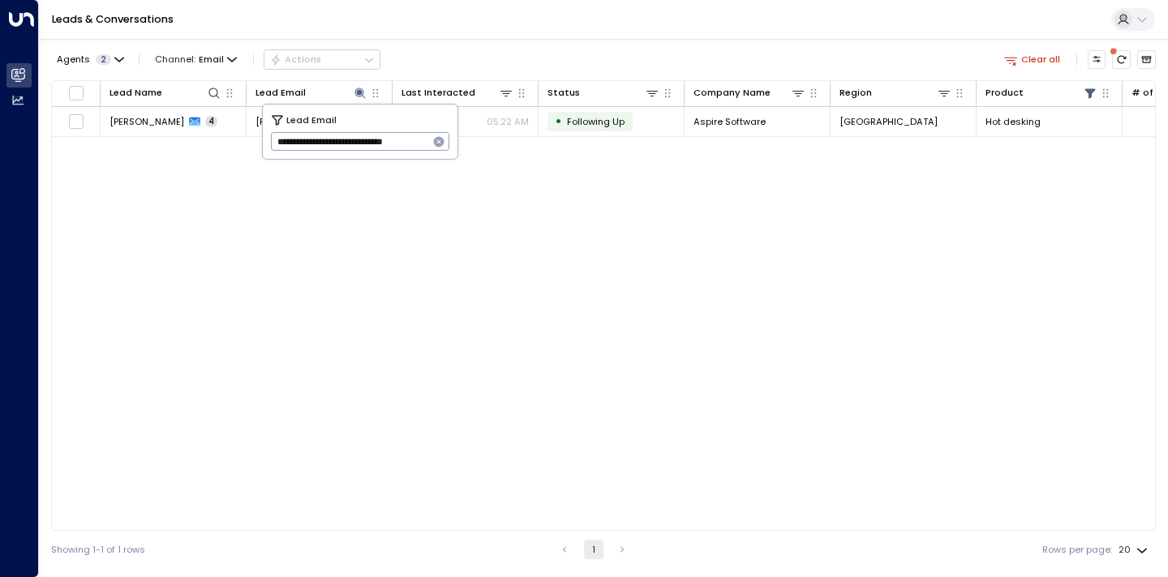
click at [436, 141] on icon "button" at bounding box center [439, 142] width 11 height 11
click at [362, 140] on input "text" at bounding box center [360, 142] width 179 height 27
paste input "**********"
type input "**********"
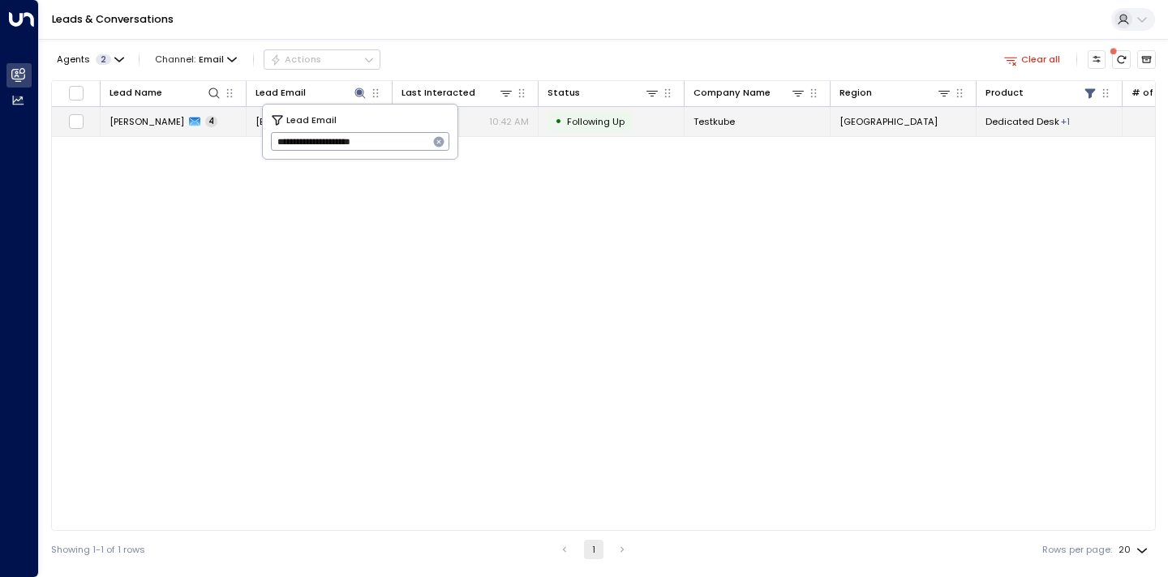
click at [169, 126] on span "[PERSON_NAME]" at bounding box center [146, 121] width 75 height 13
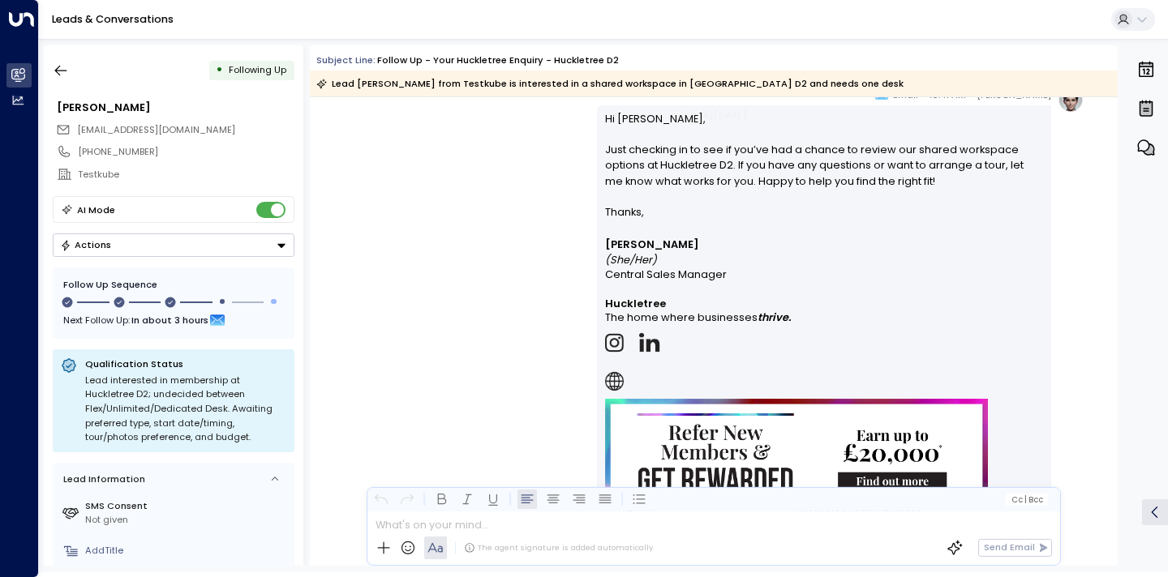
scroll to position [1556, 0]
